Goal: Manage account settings

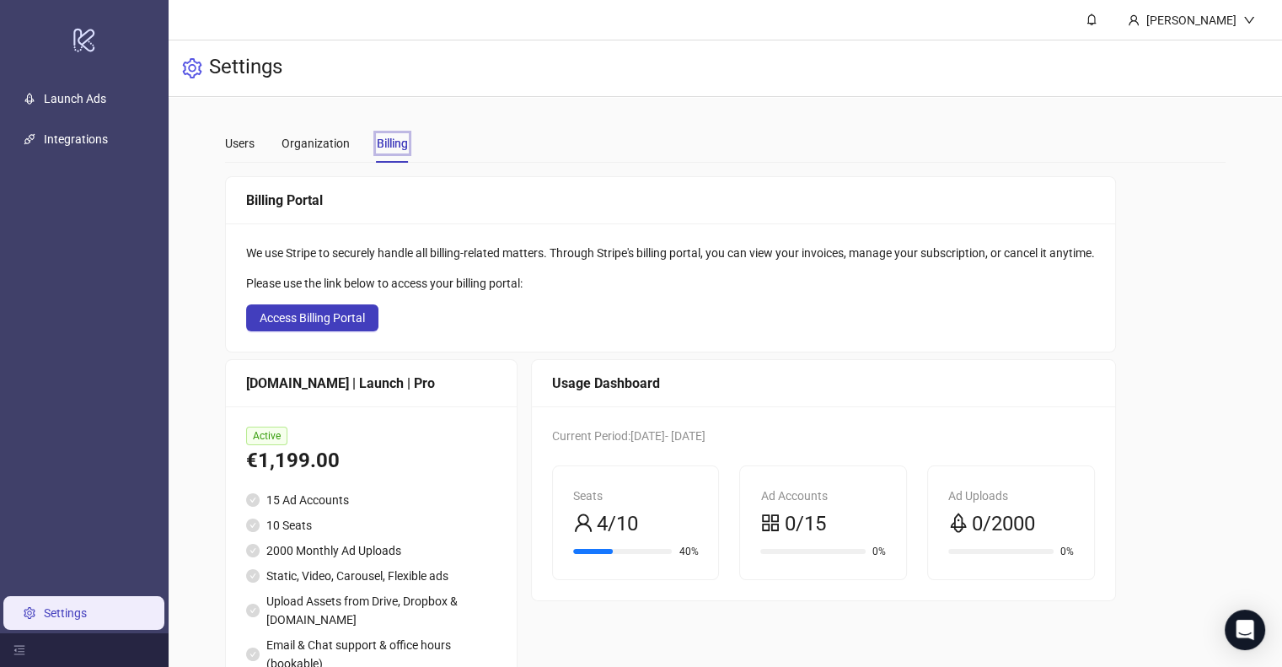
click at [383, 145] on div "Tab 3 of 3 Billing" at bounding box center [392, 143] width 31 height 19
drag, startPoint x: 383, startPoint y: 145, endPoint x: 310, endPoint y: 143, distance: 73.3
click at [310, 143] on div "Users Organization Tab 3 of 3 Billing" at bounding box center [316, 143] width 183 height 39
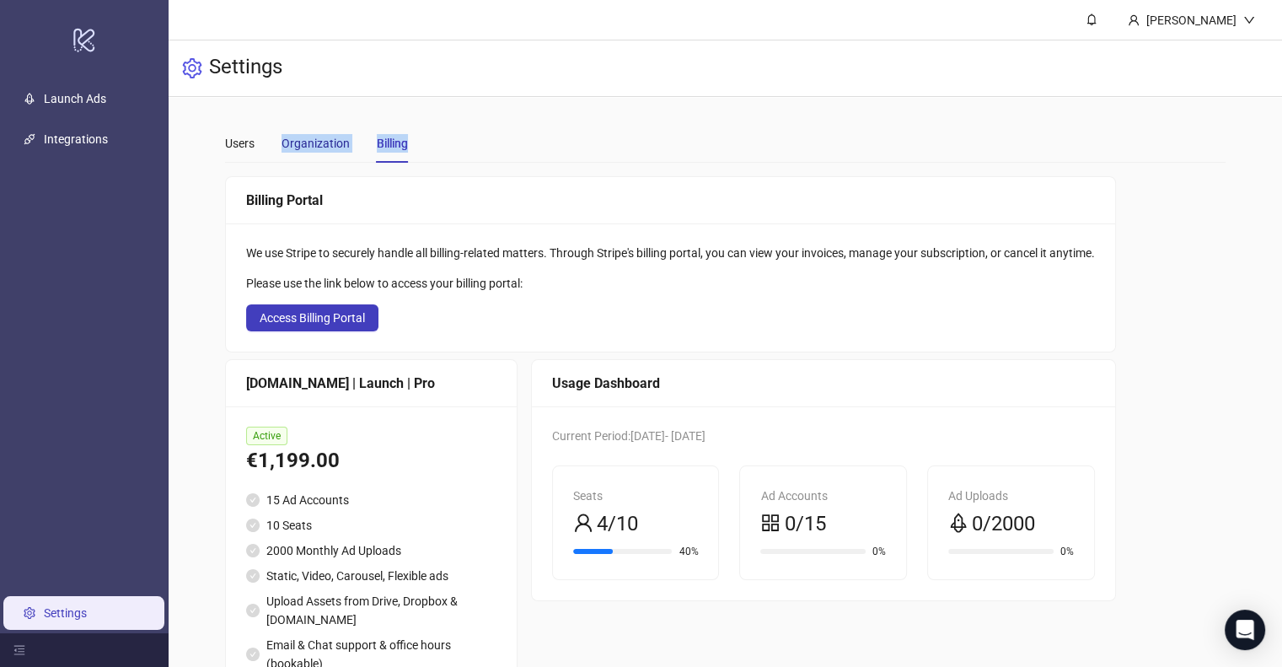
click at [310, 143] on div "Organization" at bounding box center [315, 143] width 68 height 19
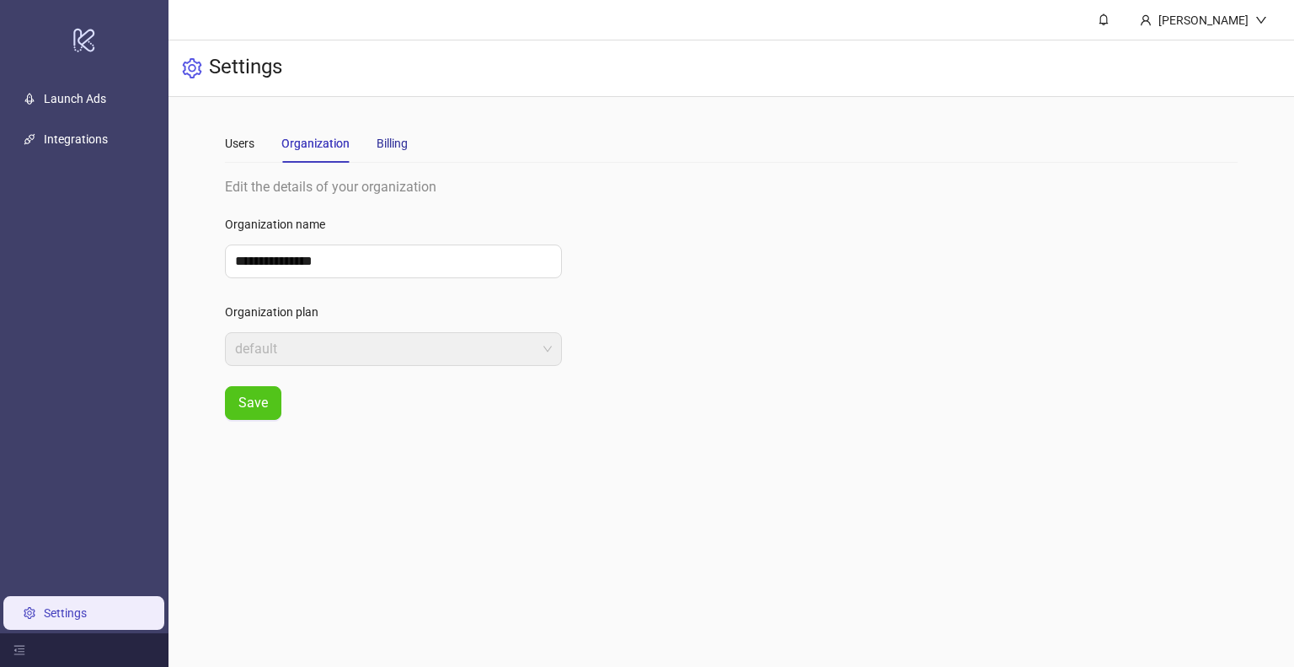
click at [382, 142] on div "Billing" at bounding box center [392, 143] width 31 height 19
